Goal: Transaction & Acquisition: Download file/media

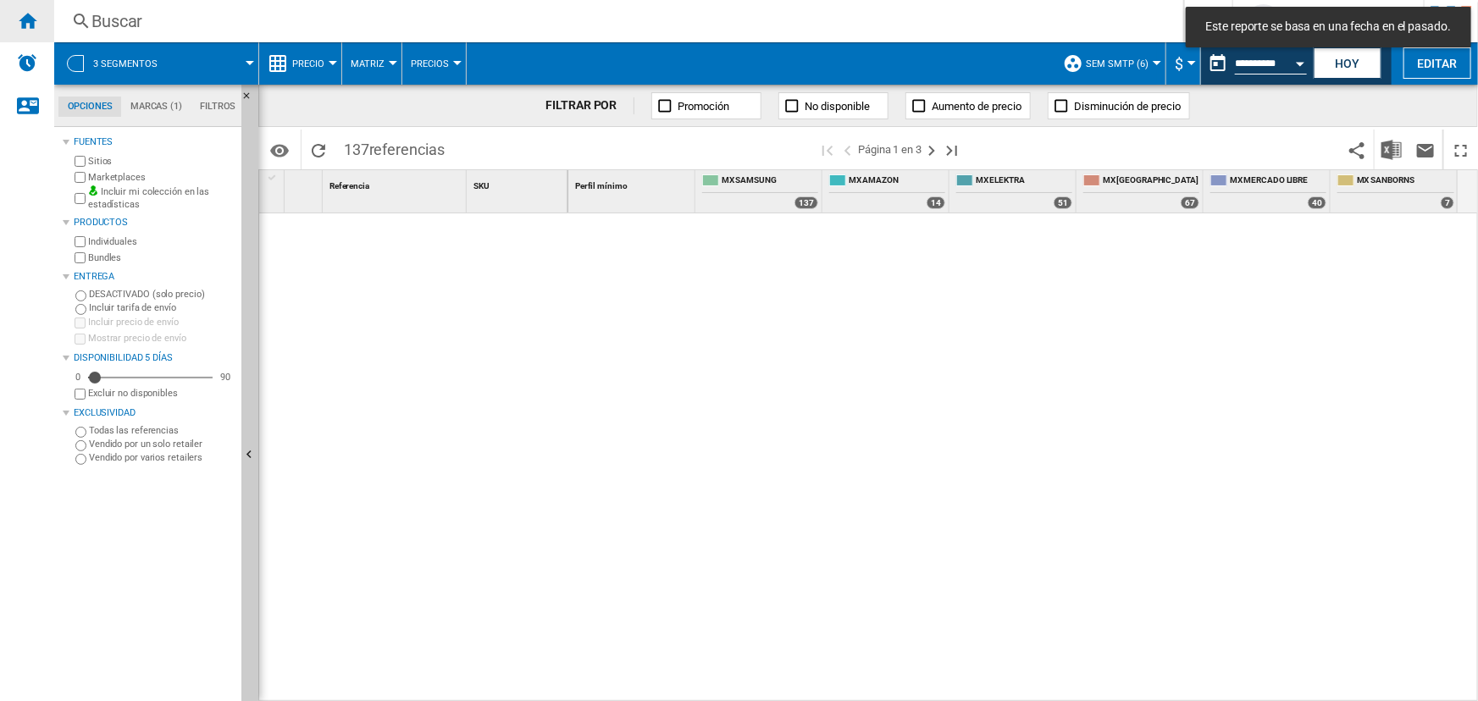
click at [44, 15] on div "Inicio" at bounding box center [27, 21] width 54 height 42
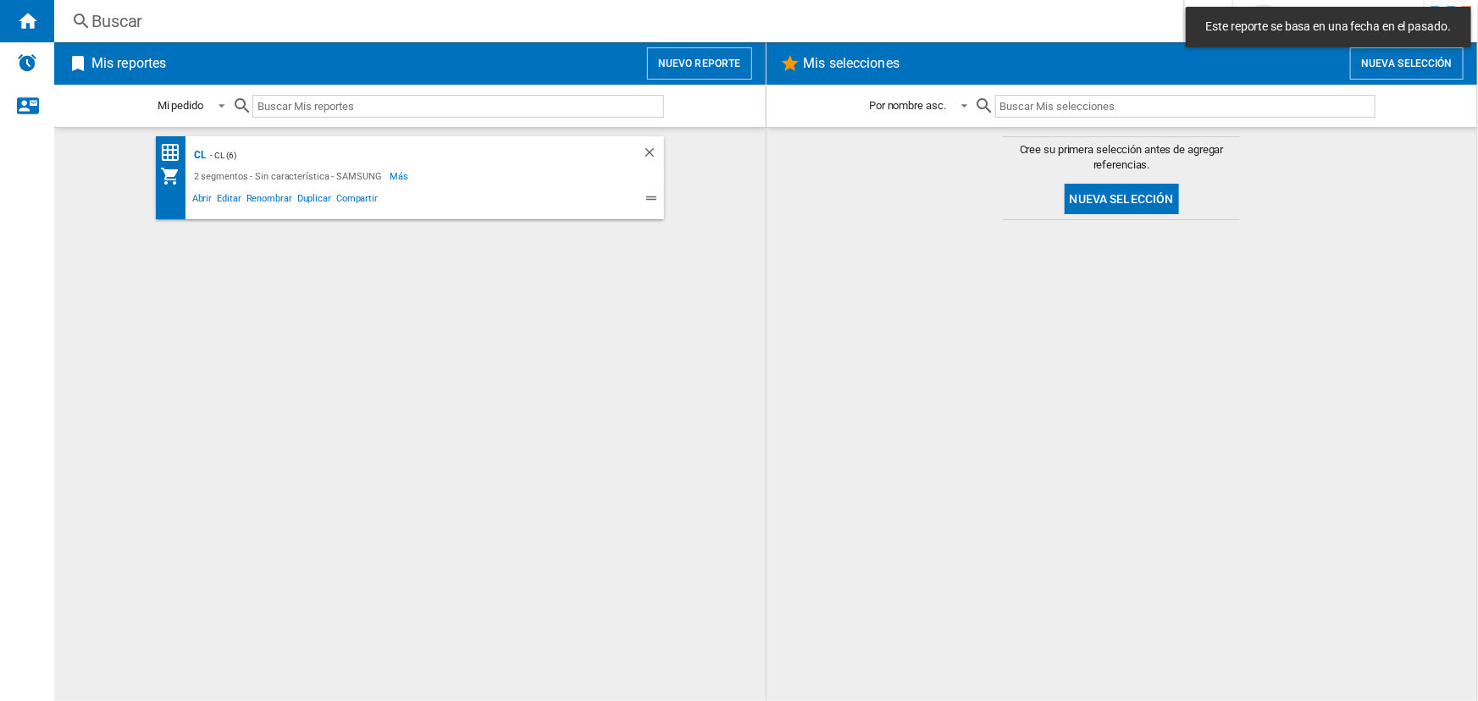
click at [455, 200] on span at bounding box center [490, 201] width 220 height 20
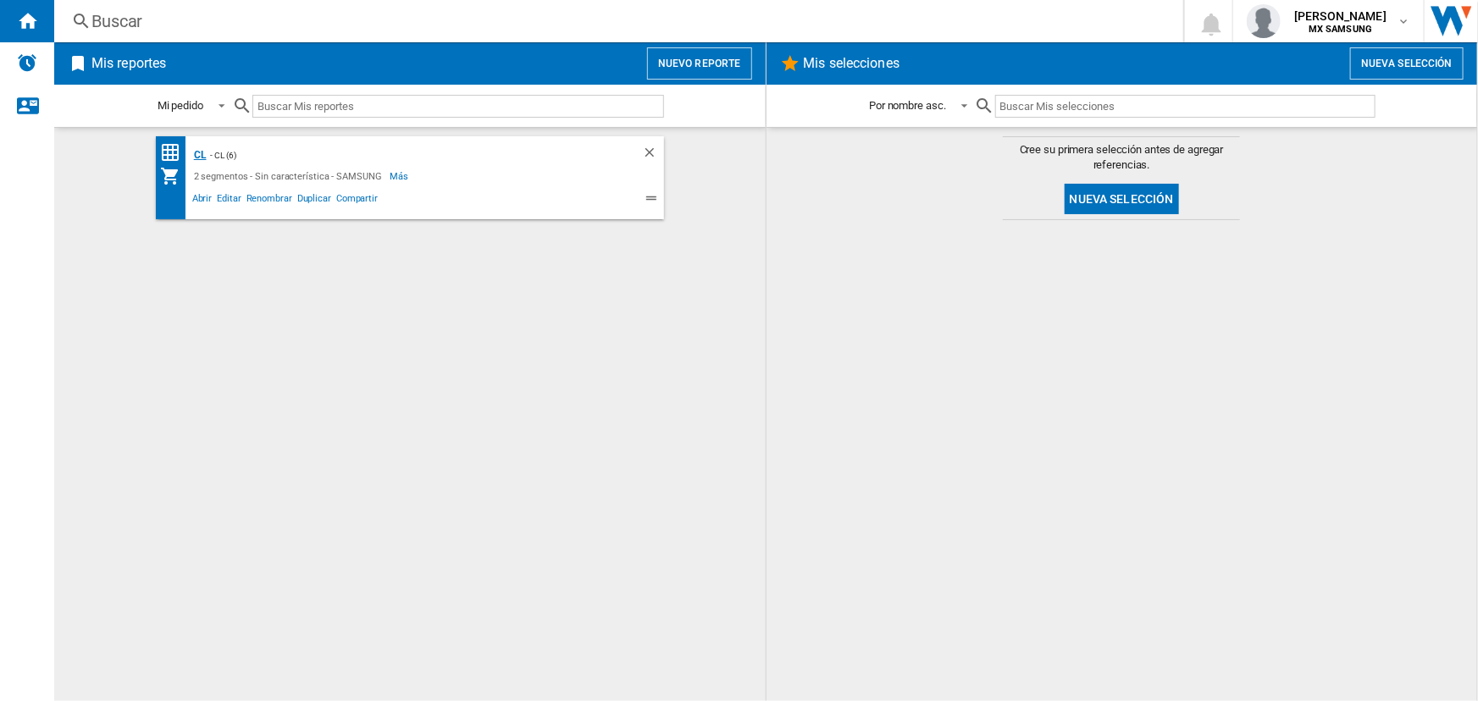
click at [198, 152] on div "CL" at bounding box center [198, 155] width 17 height 21
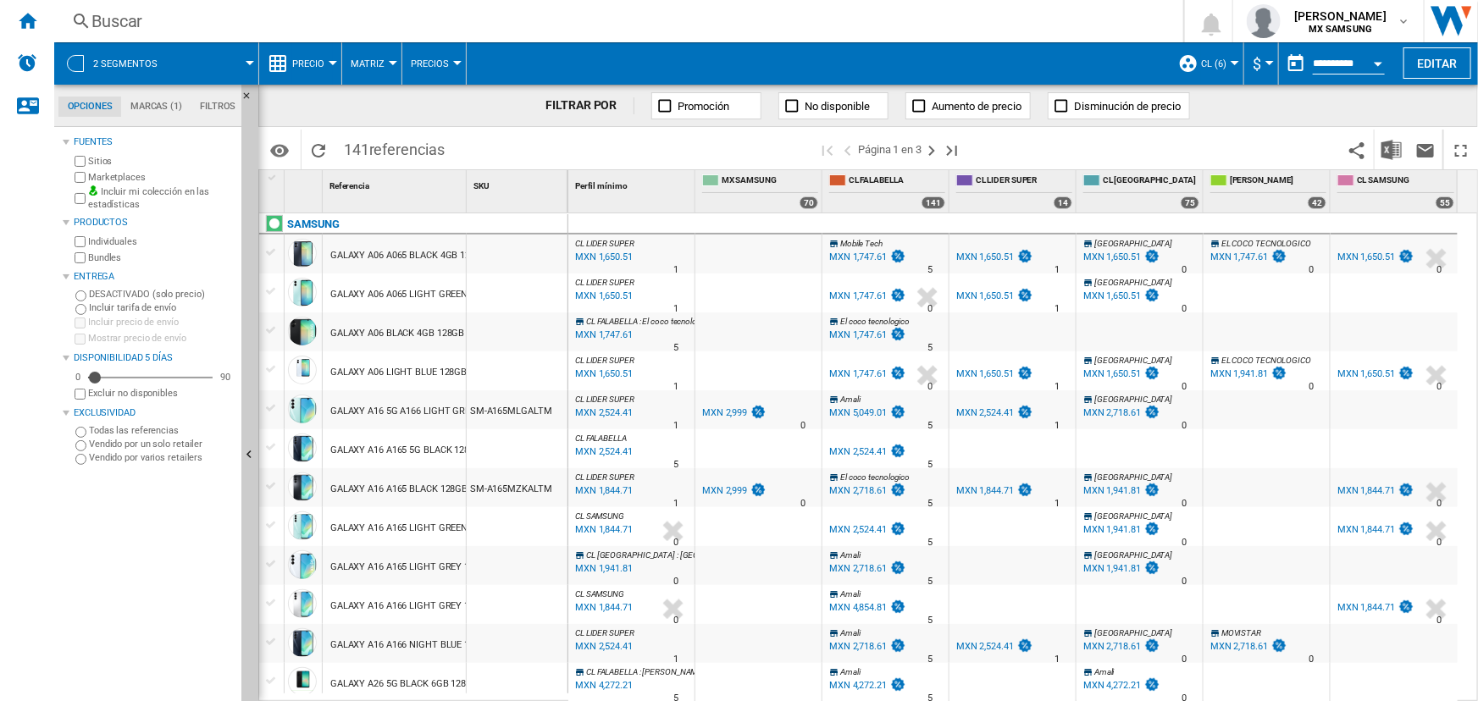
click at [318, 69] on button "Precio" at bounding box center [312, 63] width 41 height 42
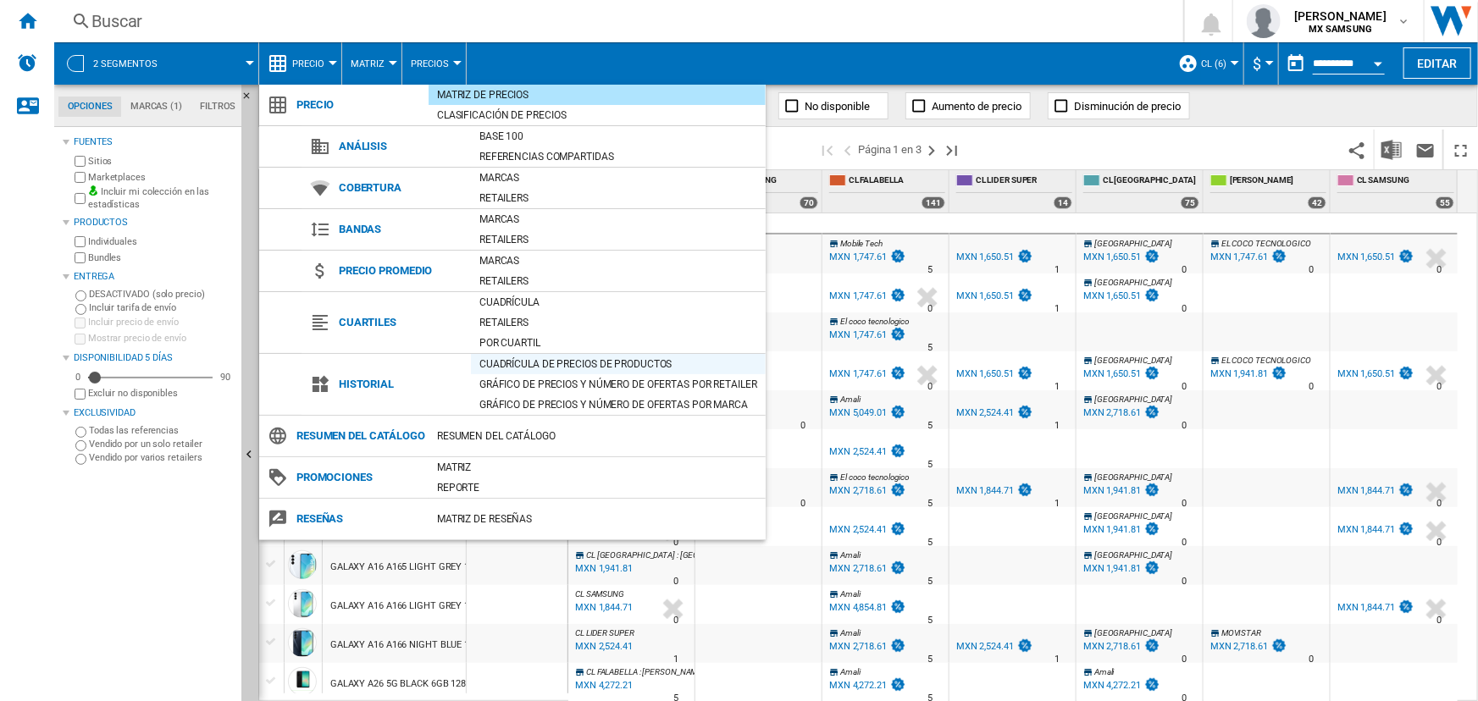
click at [570, 366] on div "Cuadrícula de precios de productos" at bounding box center [618, 364] width 295 height 17
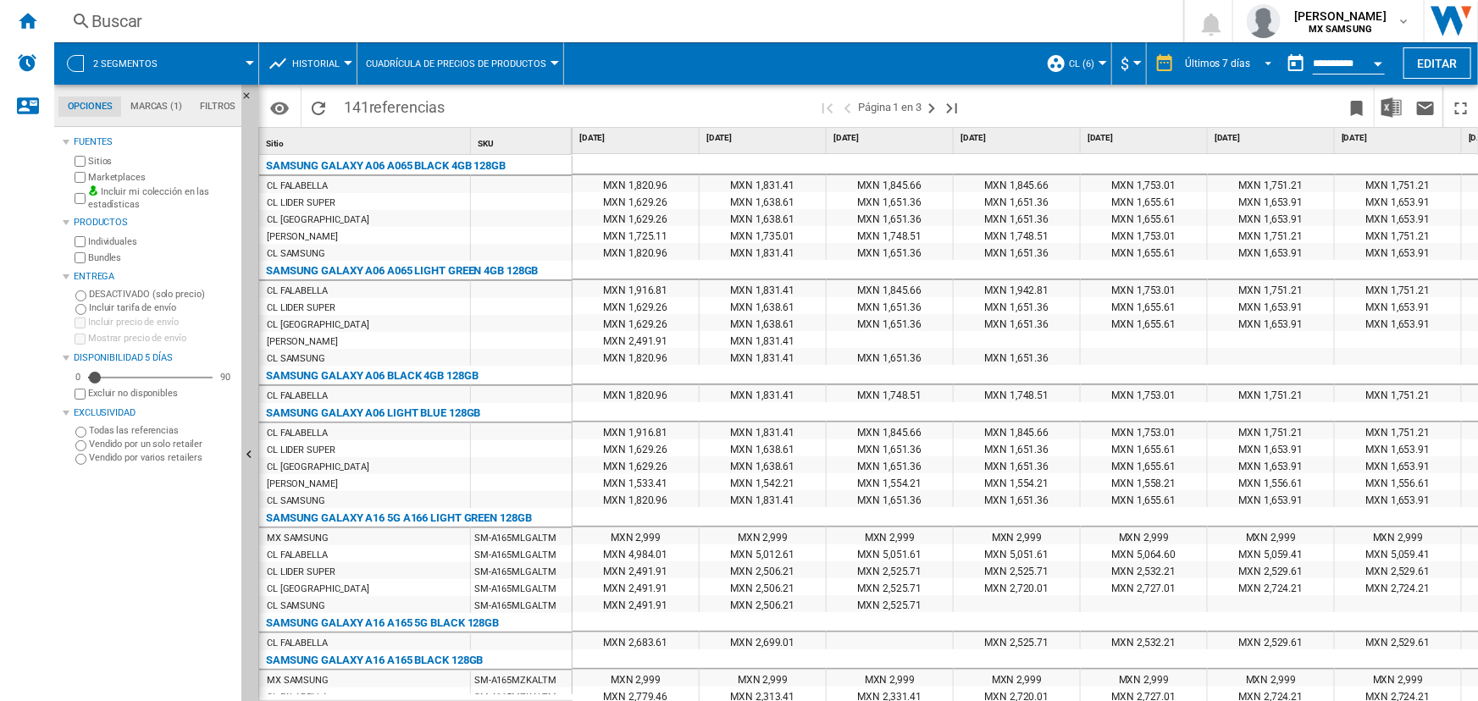
click at [1189, 73] on md-select-value "Últimos 7 días" at bounding box center [1231, 63] width 96 height 25
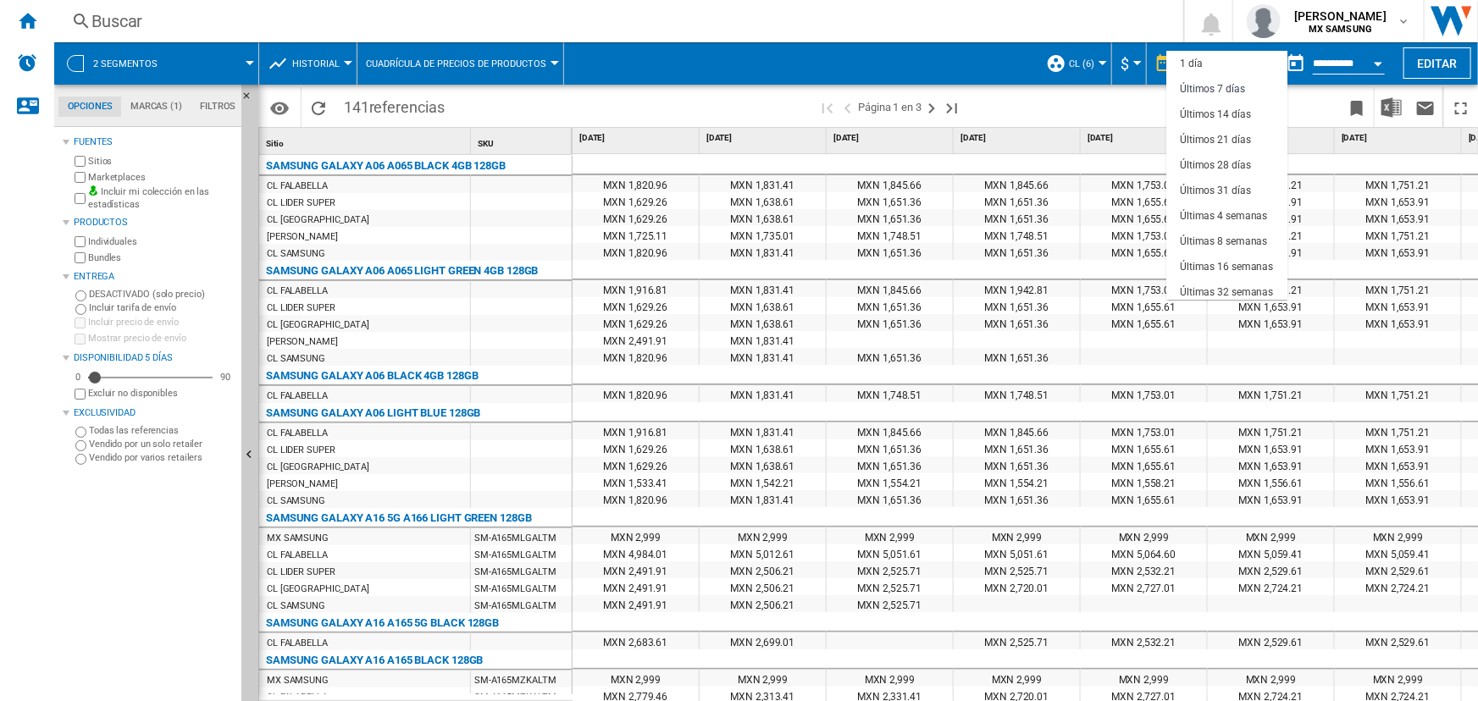
scroll to position [25, 0]
click at [1211, 168] on div "Últimos 31 días" at bounding box center [1215, 165] width 71 height 14
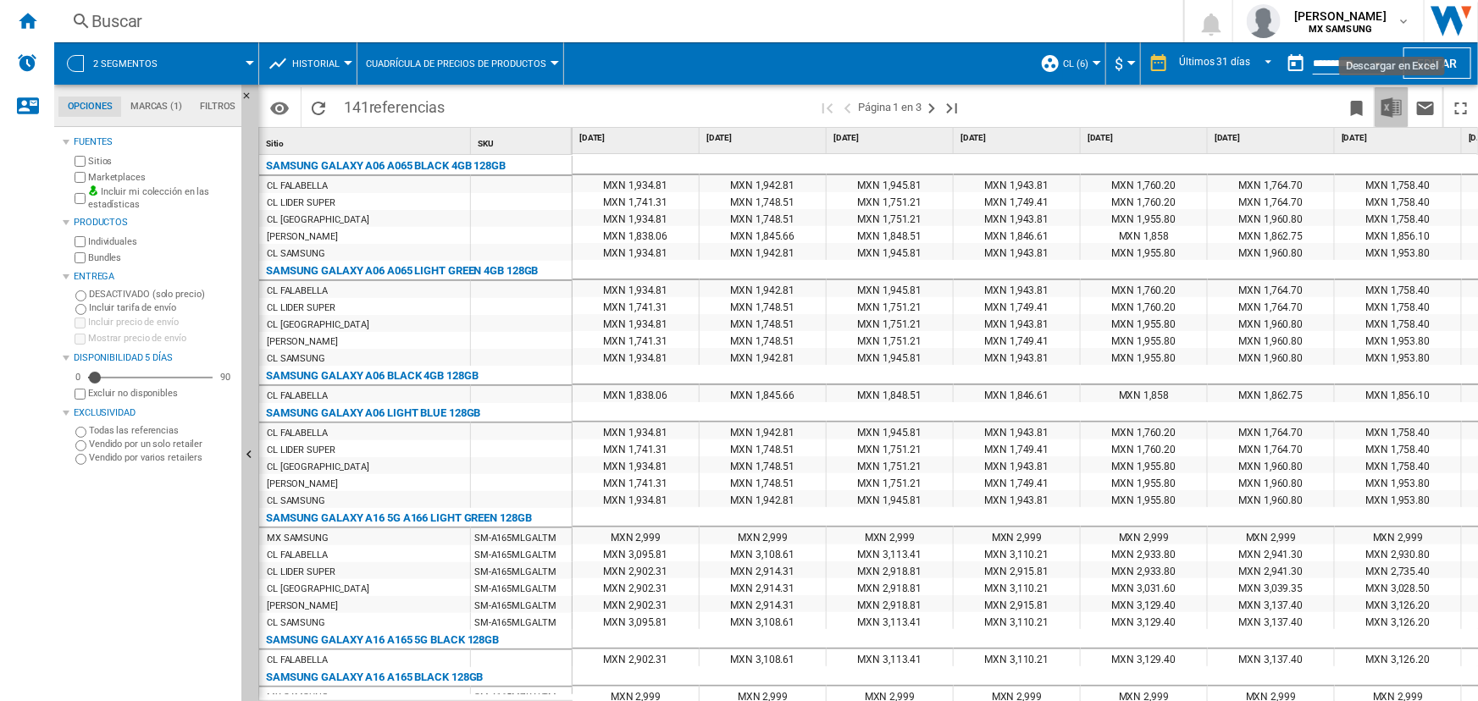
click at [1398, 101] on img "Descargar en Excel" at bounding box center [1391, 107] width 20 height 20
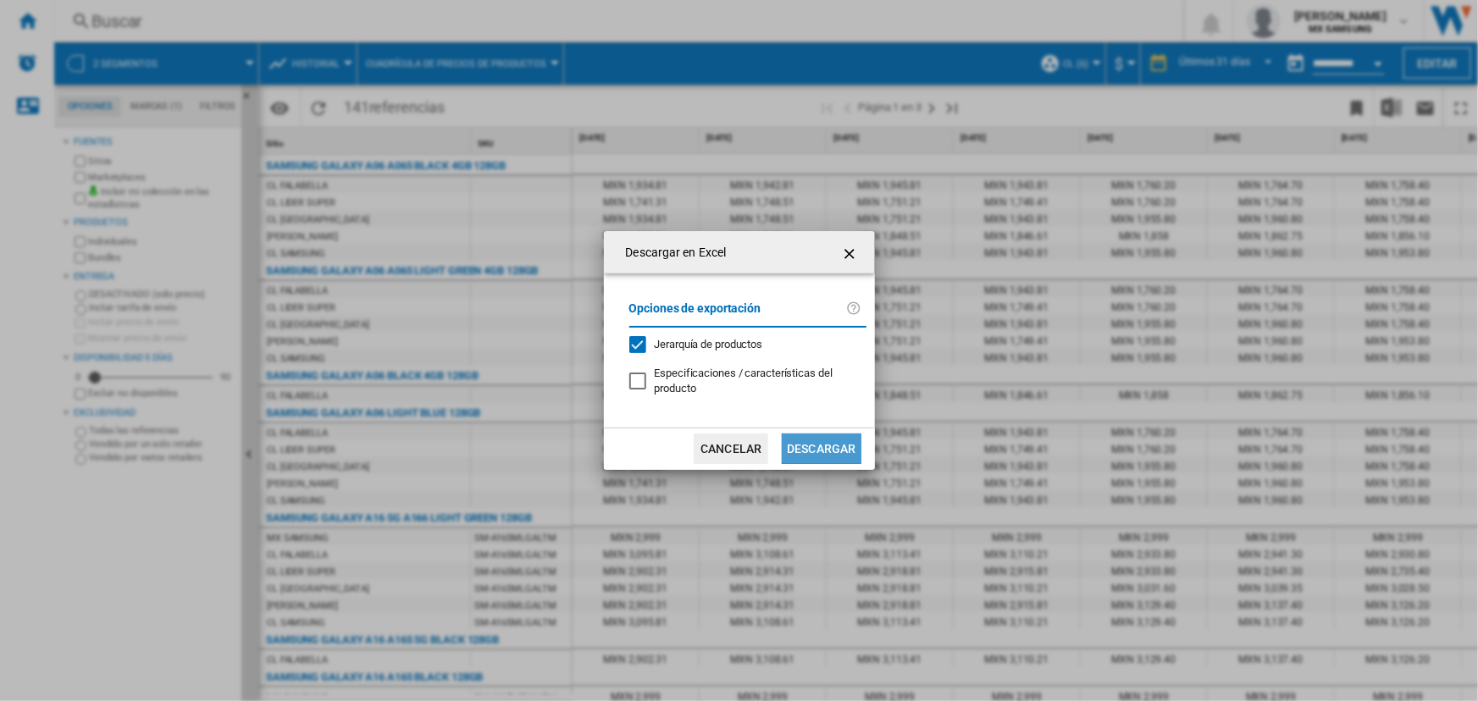
click at [811, 445] on button "Descargar" at bounding box center [821, 449] width 79 height 30
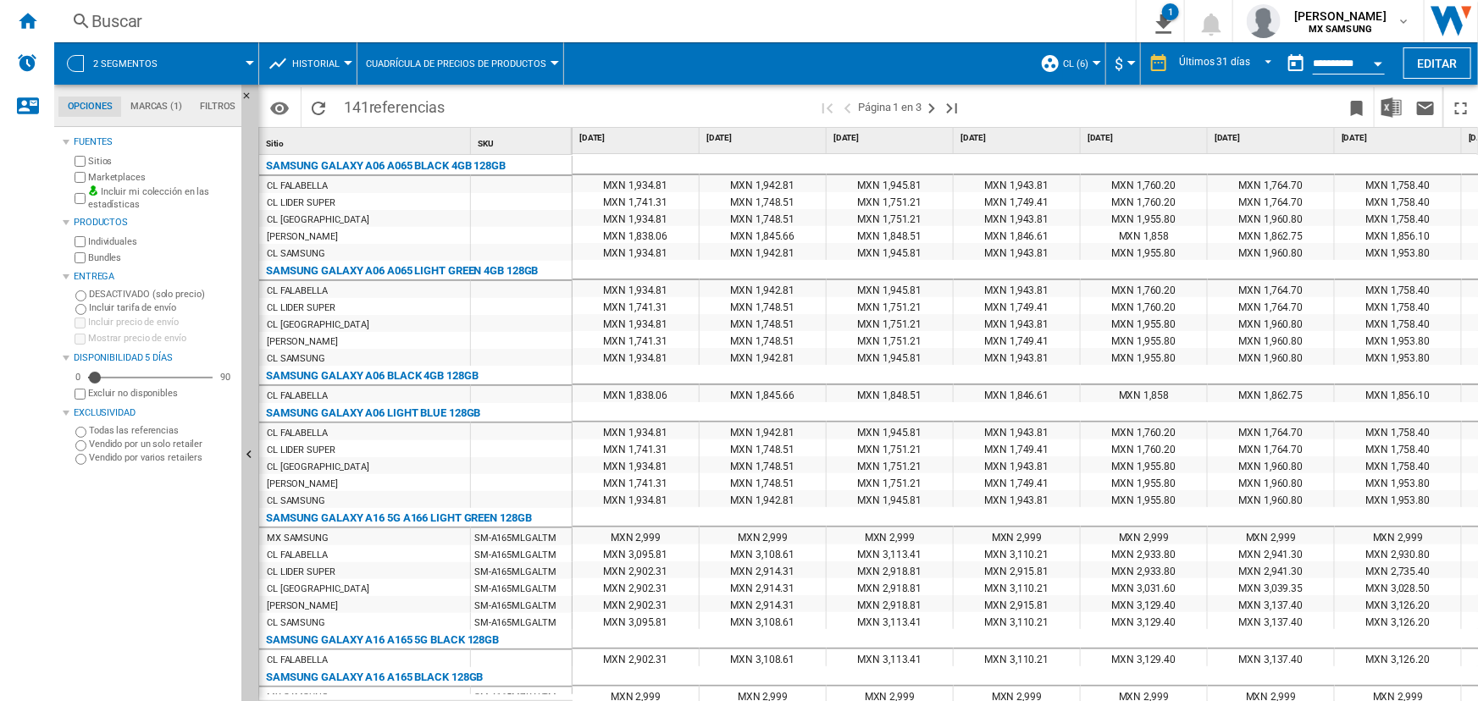
drag, startPoint x: 766, startPoint y: 123, endPoint x: 822, endPoint y: 123, distance: 55.1
click at [766, 123] on span at bounding box center [635, 107] width 365 height 40
